Goal: Task Accomplishment & Management: Manage account settings

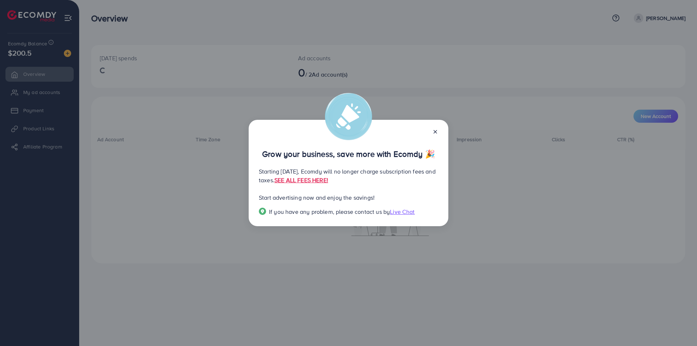
click at [431, 130] on div at bounding box center [433, 131] width 12 height 8
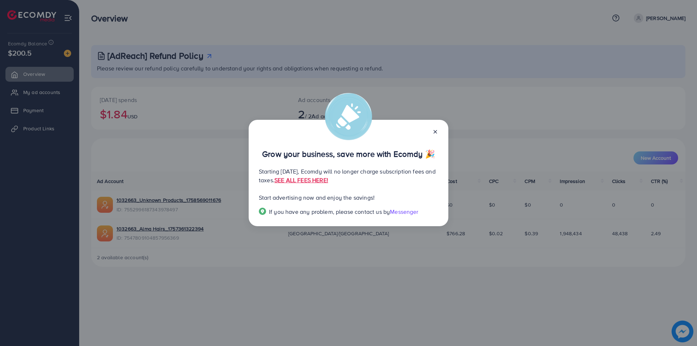
click at [436, 131] on icon at bounding box center [436, 132] width 6 height 6
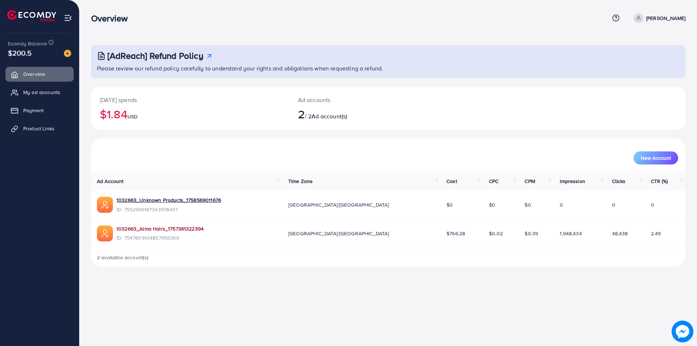
click at [163, 228] on link "1032663_Alma Hairs_1757361322394" at bounding box center [160, 228] width 87 height 7
click at [62, 109] on link "Payment" at bounding box center [39, 110] width 68 height 15
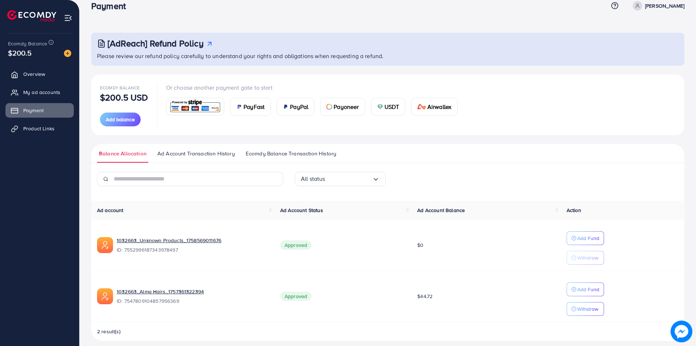
scroll to position [19, 0]
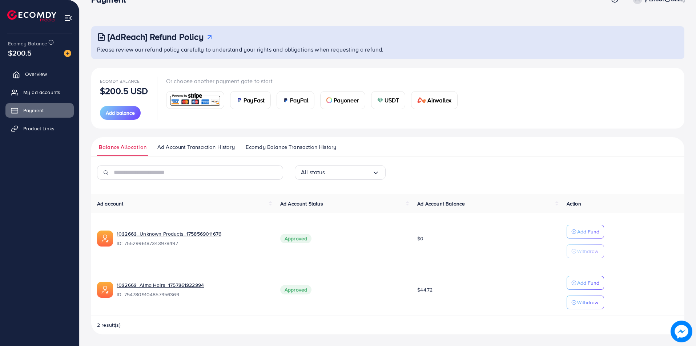
click at [28, 77] on span "Overview" at bounding box center [36, 73] width 22 height 7
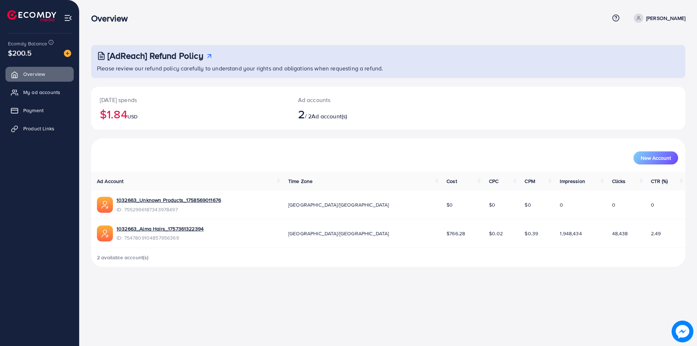
click at [27, 15] on img at bounding box center [31, 15] width 49 height 11
click at [34, 11] on img at bounding box center [31, 15] width 49 height 11
click at [46, 136] on ul "Overview My ad accounts Payment Product Links" at bounding box center [39, 104] width 79 height 80
drag, startPoint x: 396, startPoint y: 235, endPoint x: 408, endPoint y: 236, distance: 11.6
click at [447, 236] on span "$766.28" at bounding box center [456, 233] width 19 height 7
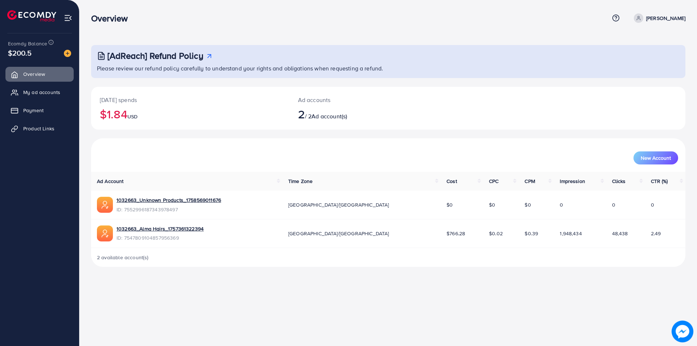
click at [441, 239] on td "$766.28" at bounding box center [462, 233] width 42 height 29
drag, startPoint x: 399, startPoint y: 233, endPoint x: 409, endPoint y: 233, distance: 10.5
click at [447, 233] on span "$766.28" at bounding box center [456, 233] width 19 height 7
click at [407, 248] on div "2 available account(s)" at bounding box center [388, 257] width 595 height 19
click at [122, 99] on p "[DATE] spends" at bounding box center [190, 100] width 181 height 9
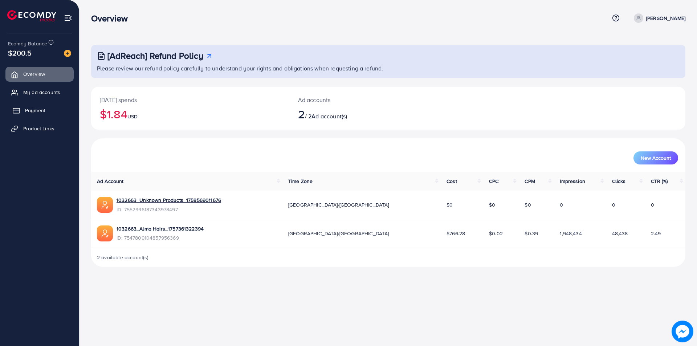
click at [36, 117] on link "Payment" at bounding box center [39, 110] width 68 height 15
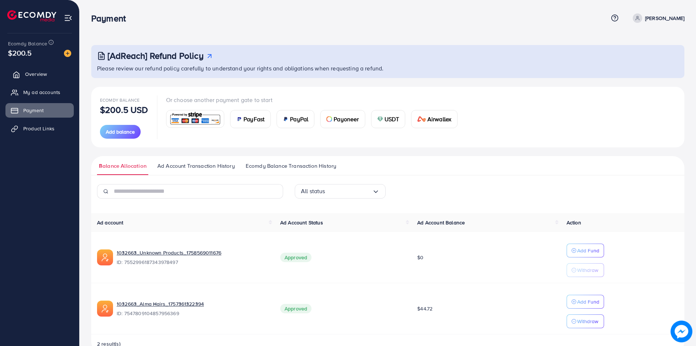
click at [26, 80] on link "Overview" at bounding box center [39, 74] width 68 height 15
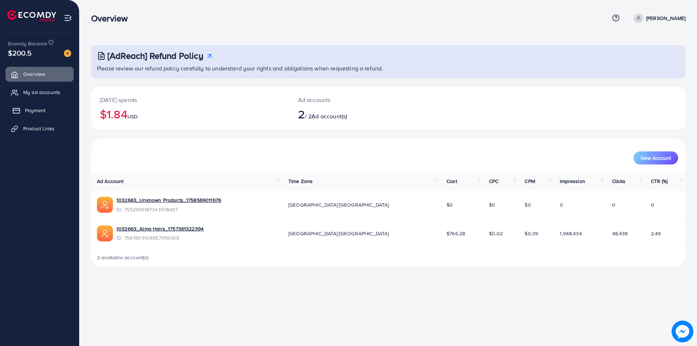
click at [30, 110] on span "Payment" at bounding box center [35, 110] width 20 height 7
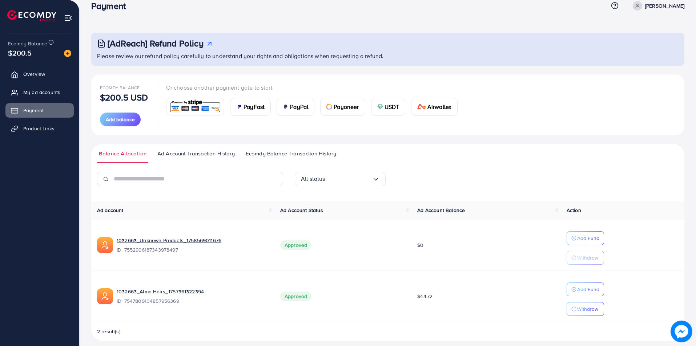
scroll to position [19, 0]
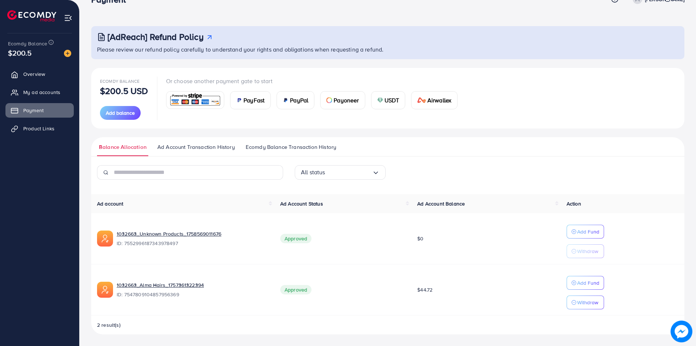
click at [124, 89] on p "$200.5 USD" at bounding box center [124, 90] width 48 height 9
click at [125, 112] on span "Add balance" at bounding box center [120, 112] width 29 height 7
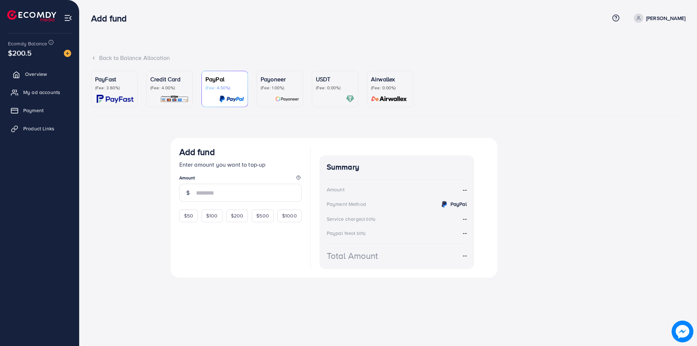
click at [30, 77] on span "Overview" at bounding box center [36, 73] width 22 height 7
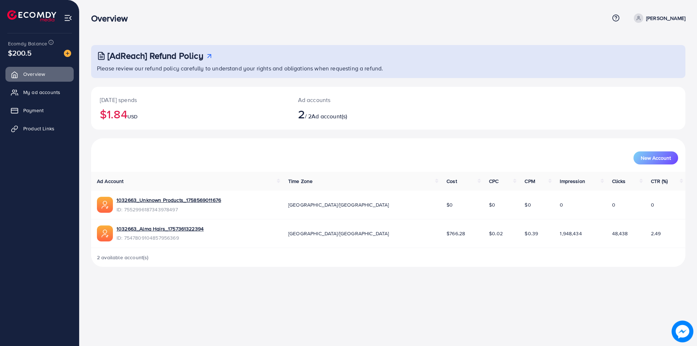
click at [66, 19] on img at bounding box center [68, 18] width 8 height 8
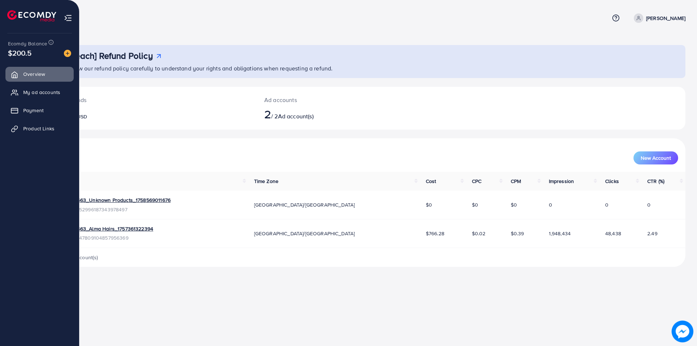
click at [23, 12] on img at bounding box center [31, 15] width 49 height 11
